Goal: Task Accomplishment & Management: Manage account settings

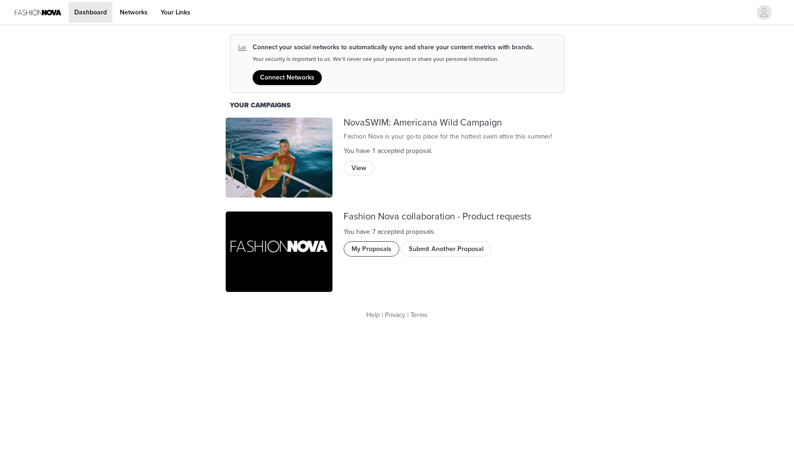
click at [371, 250] on button "My Proposals" at bounding box center [372, 248] width 56 height 15
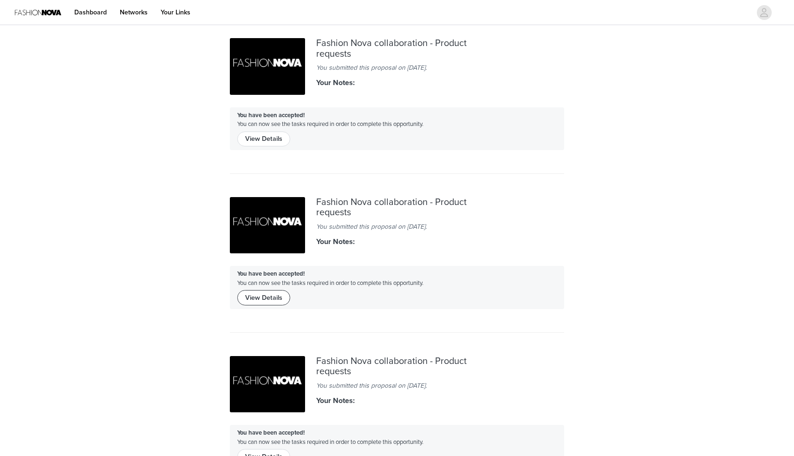
click at [276, 304] on button "View Details" at bounding box center [263, 297] width 53 height 15
click at [282, 144] on button "View Details" at bounding box center [263, 138] width 53 height 15
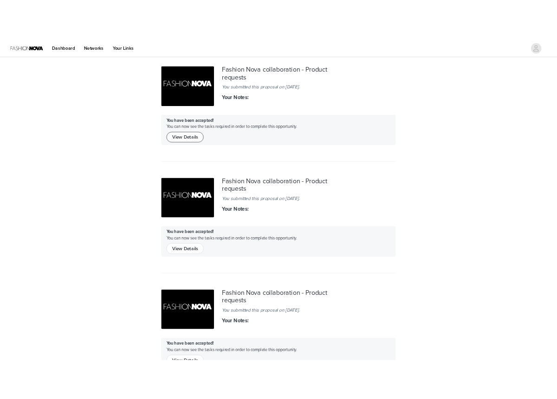
scroll to position [79, 0]
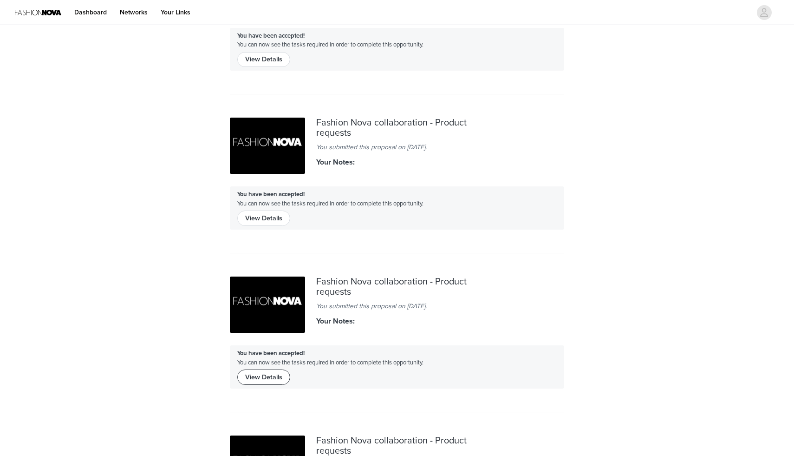
click at [278, 379] on button "View Details" at bounding box center [263, 376] width 53 height 15
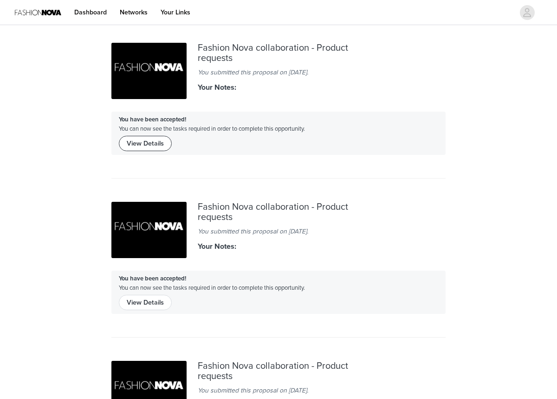
scroll to position [314, 0]
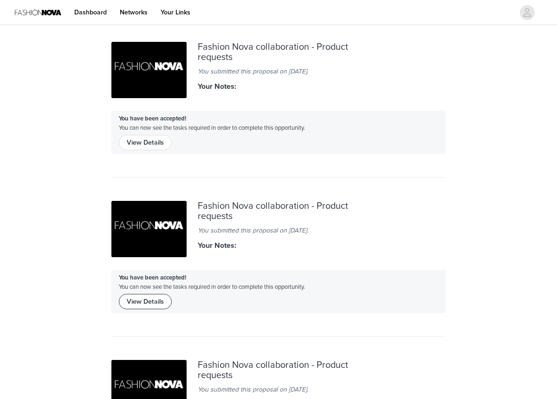
click at [149, 305] on button "View Details" at bounding box center [145, 301] width 53 height 15
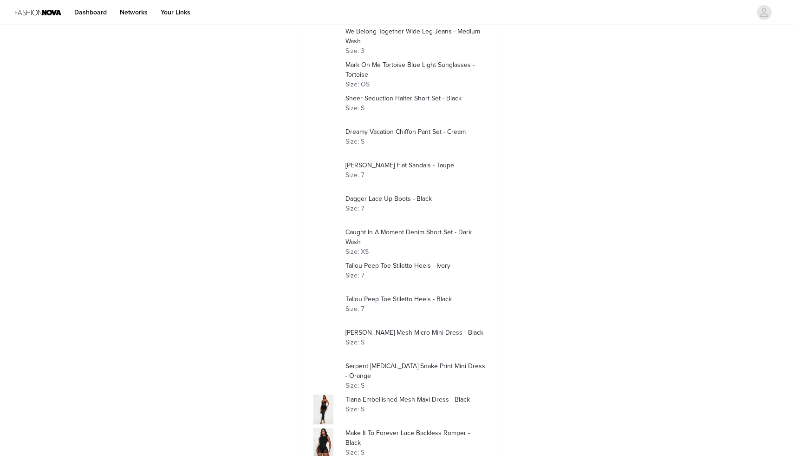
scroll to position [594, 0]
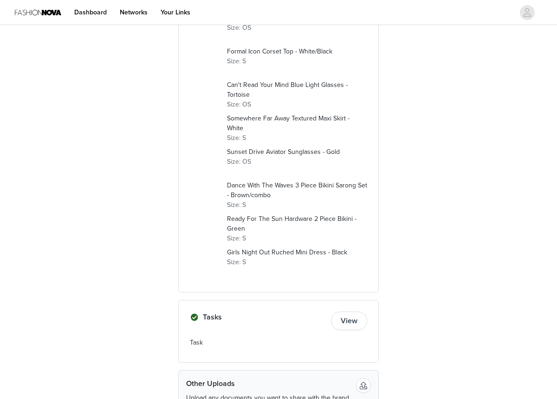
scroll to position [977, 0]
